Goal: Transaction & Acquisition: Purchase product/service

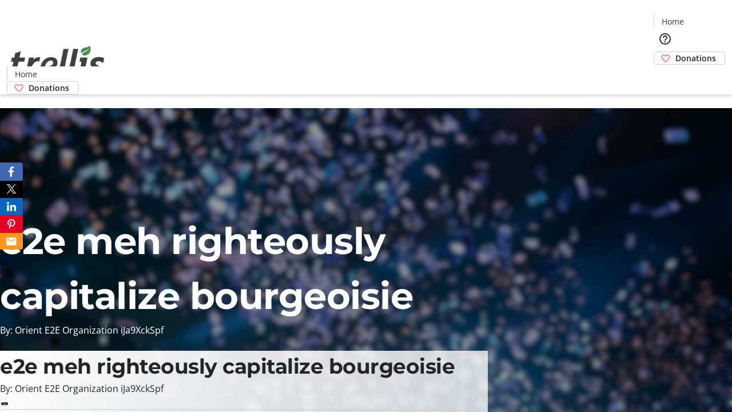
click at [675, 52] on span "Donations" at bounding box center [695, 58] width 41 height 12
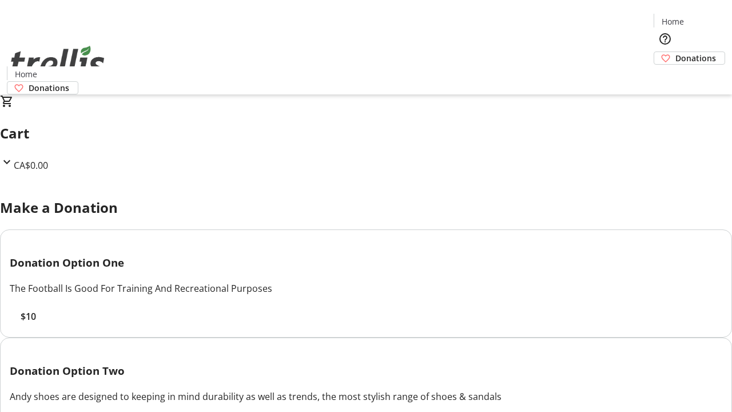
select select "CA"
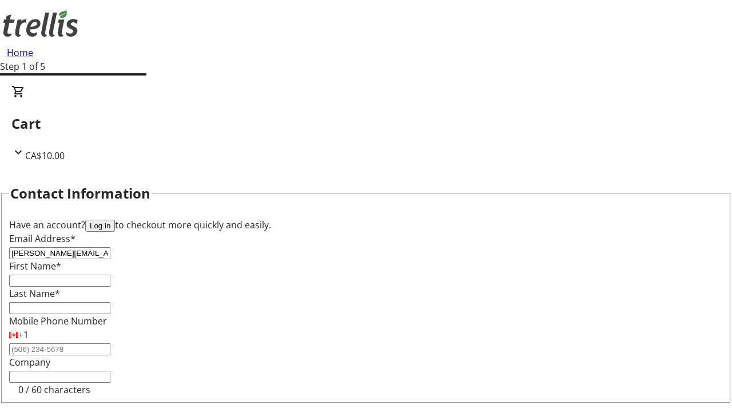
type input "[PERSON_NAME][EMAIL_ADDRESS][DOMAIN_NAME]"
type input "[PERSON_NAME]"
type input "[STREET_ADDRESS][PERSON_NAME]"
type input "Kelowna"
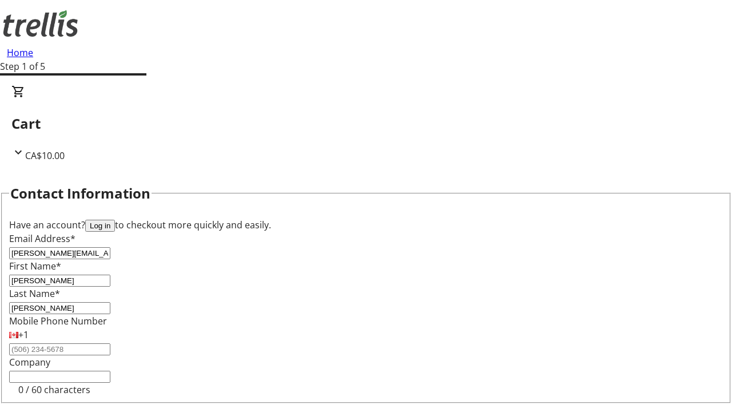
select select "BC"
type input "Kelowna"
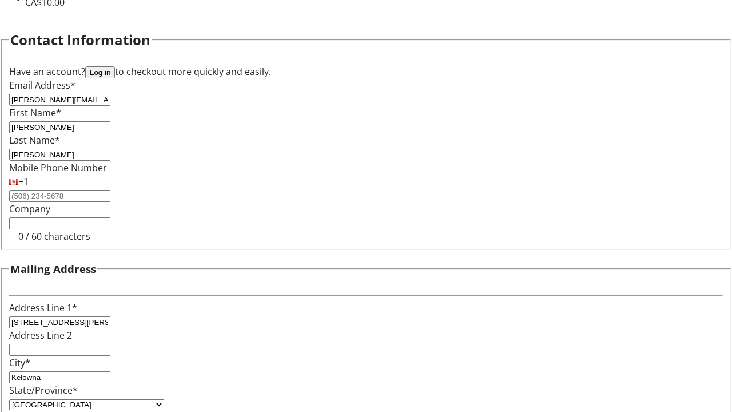
type input "V1Y 0C2"
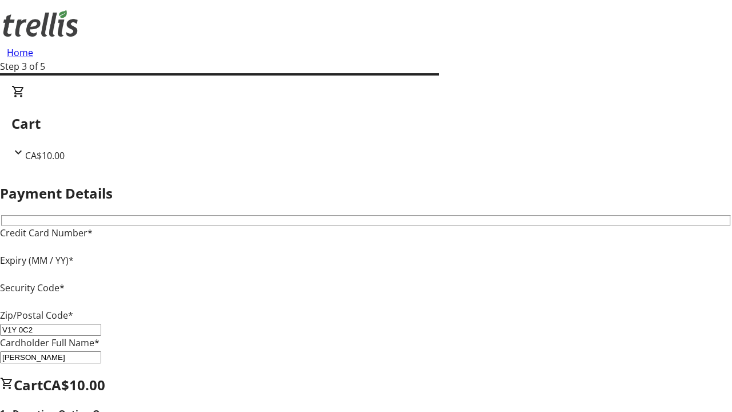
type input "V1Y 0C2"
